Goal: Task Accomplishment & Management: Manage account settings

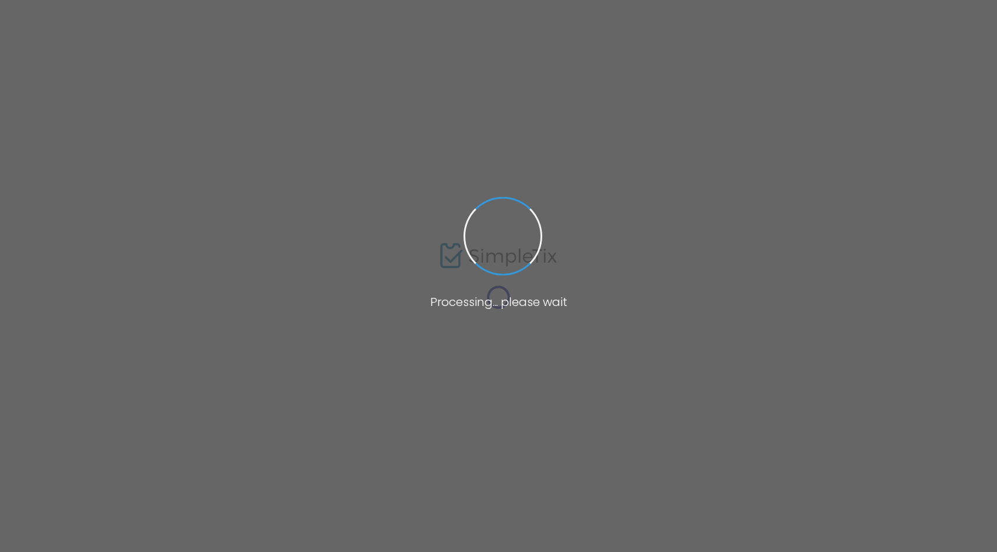
type input "[GEOGRAPHIC_DATA]"
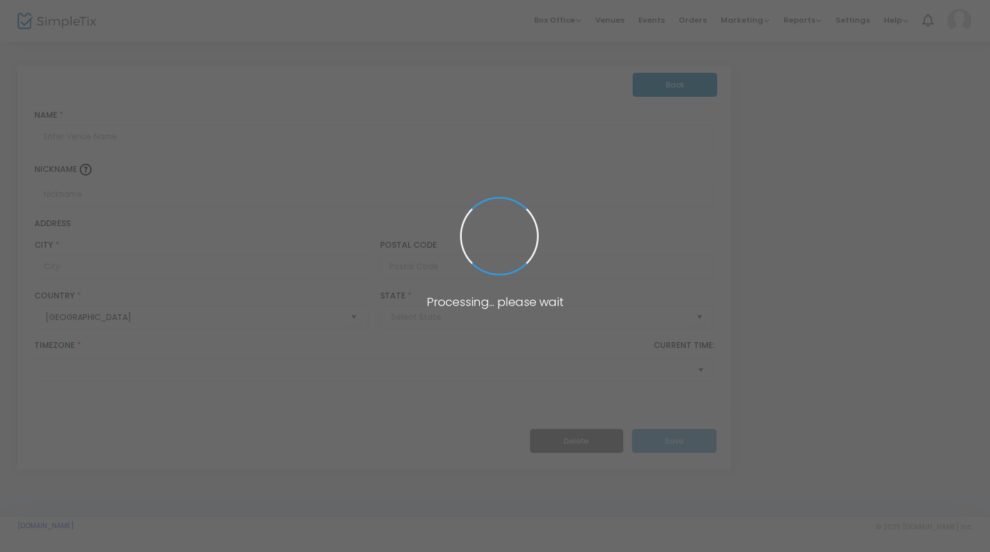
type input "The Point CDC"
type input "[GEOGRAPHIC_DATA]"
type input "10474"
type input "[GEOGRAPHIC_DATA]"
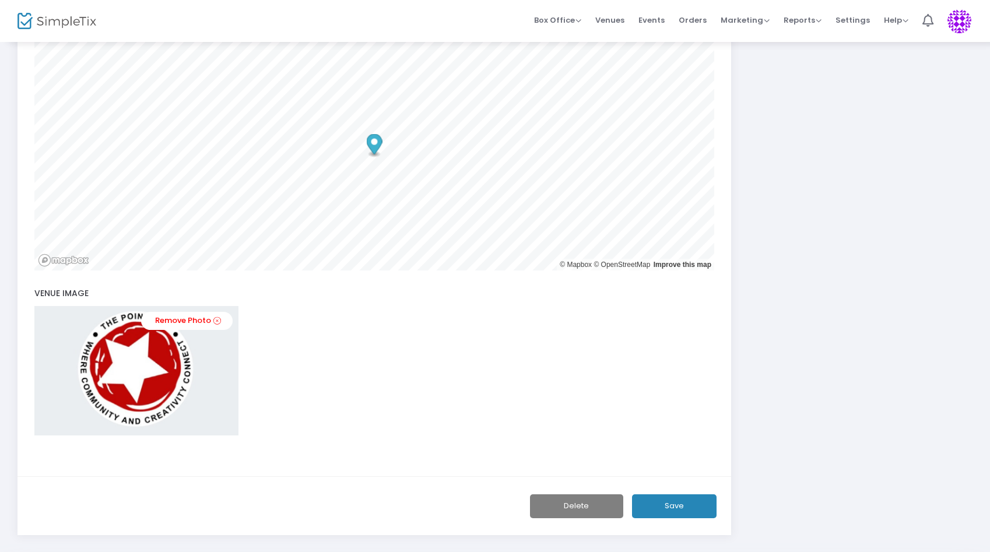
scroll to position [460, 0]
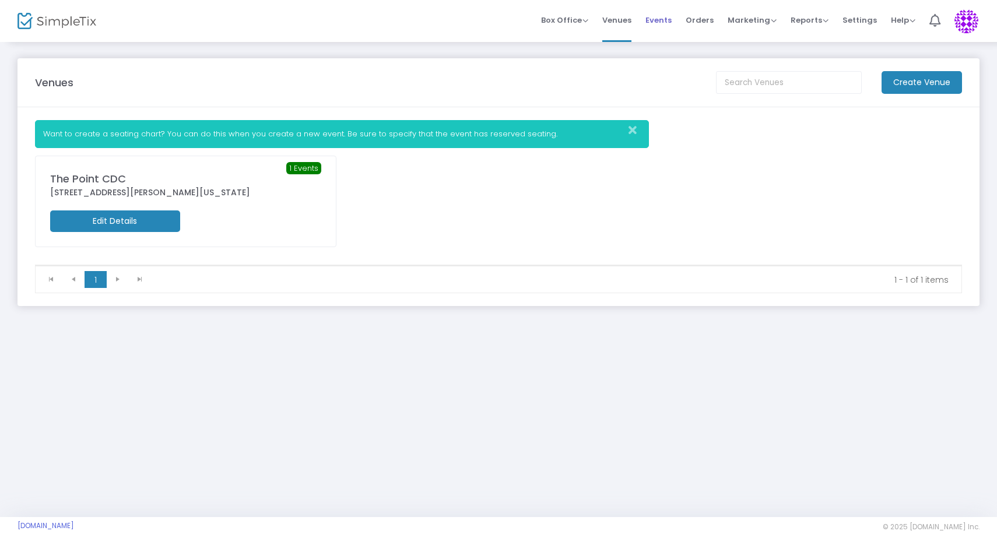
click at [663, 23] on span "Events" at bounding box center [658, 20] width 26 height 30
